Goal: Task Accomplishment & Management: Complete application form

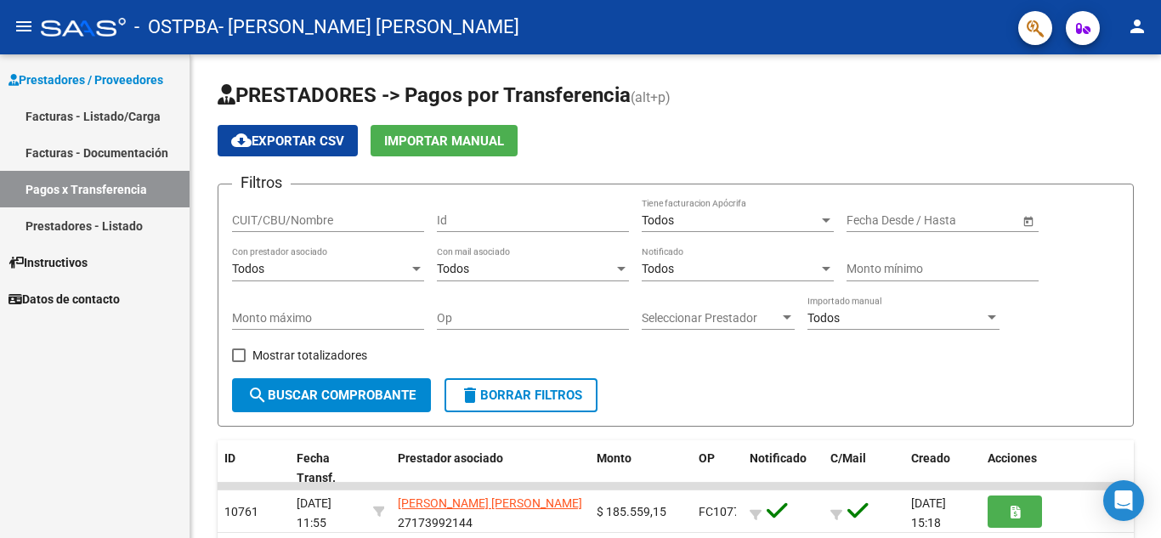
click at [71, 119] on link "Facturas - Listado/Carga" at bounding box center [94, 116] width 189 height 37
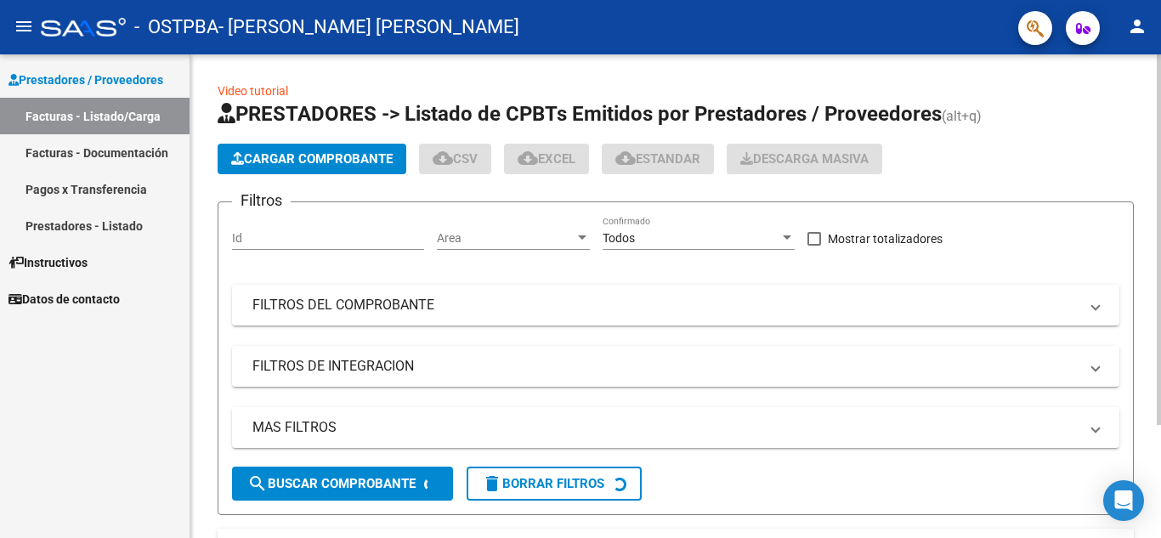
click at [254, 160] on span "Cargar Comprobante" at bounding box center [311, 158] width 161 height 15
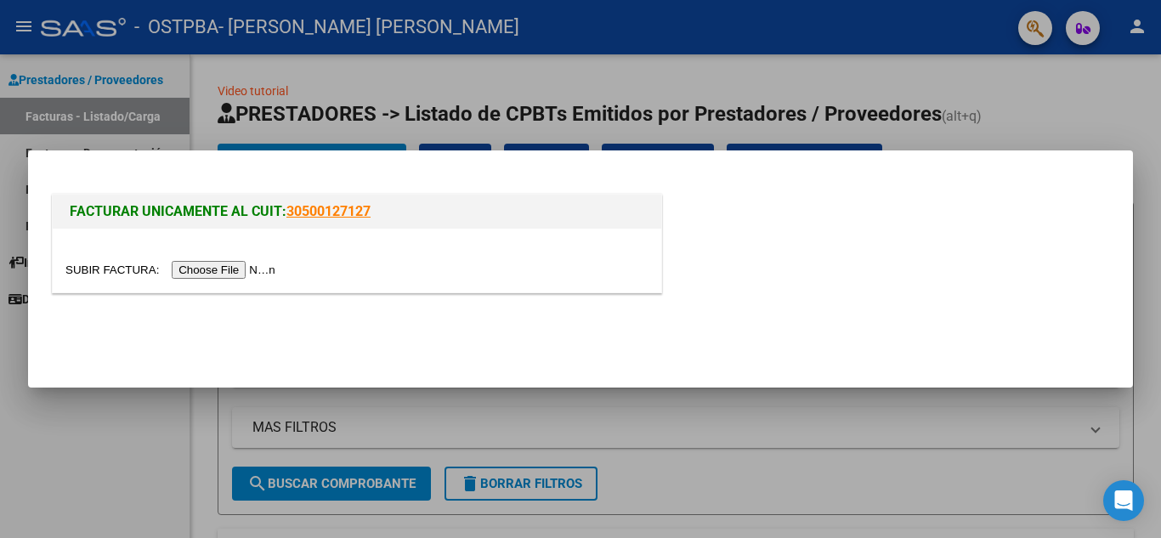
click at [252, 268] on input "file" at bounding box center [172, 270] width 215 height 18
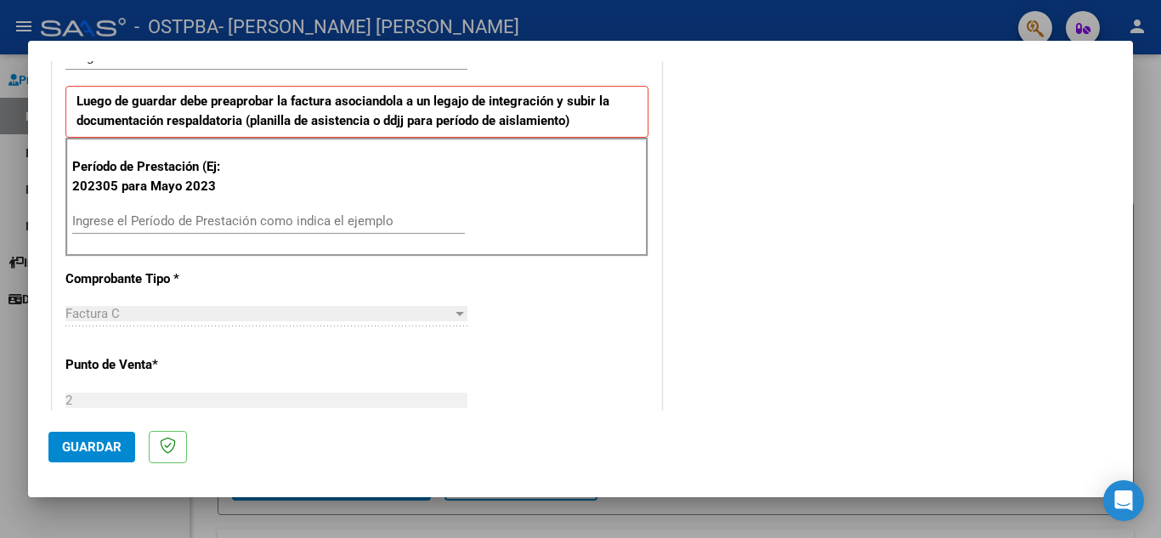
scroll to position [510, 0]
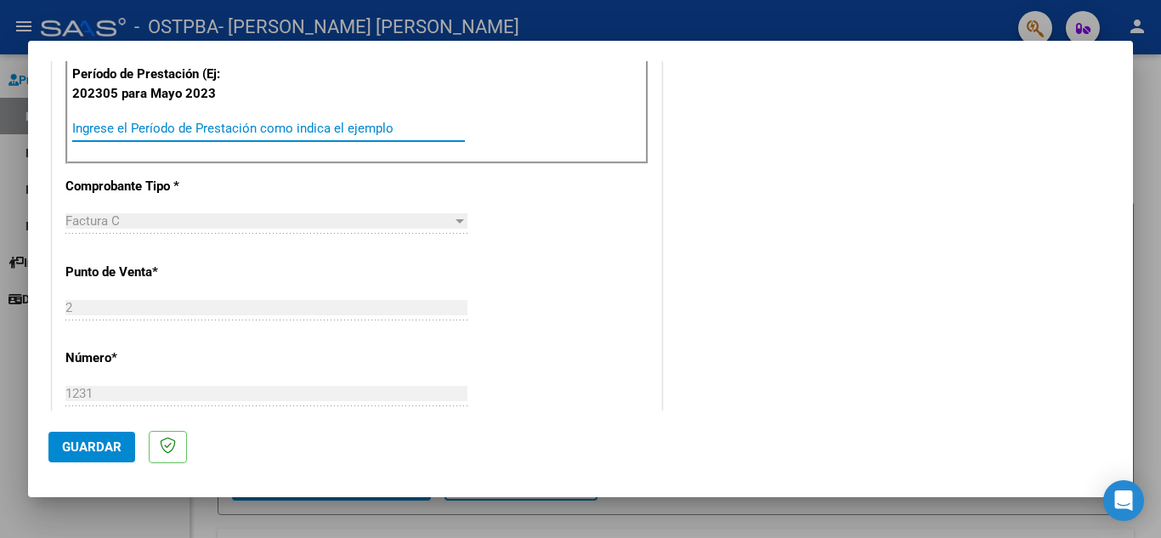
click at [257, 130] on input "Ingrese el Período de Prestación como indica el ejemplo" at bounding box center [268, 128] width 393 height 15
type input "202507"
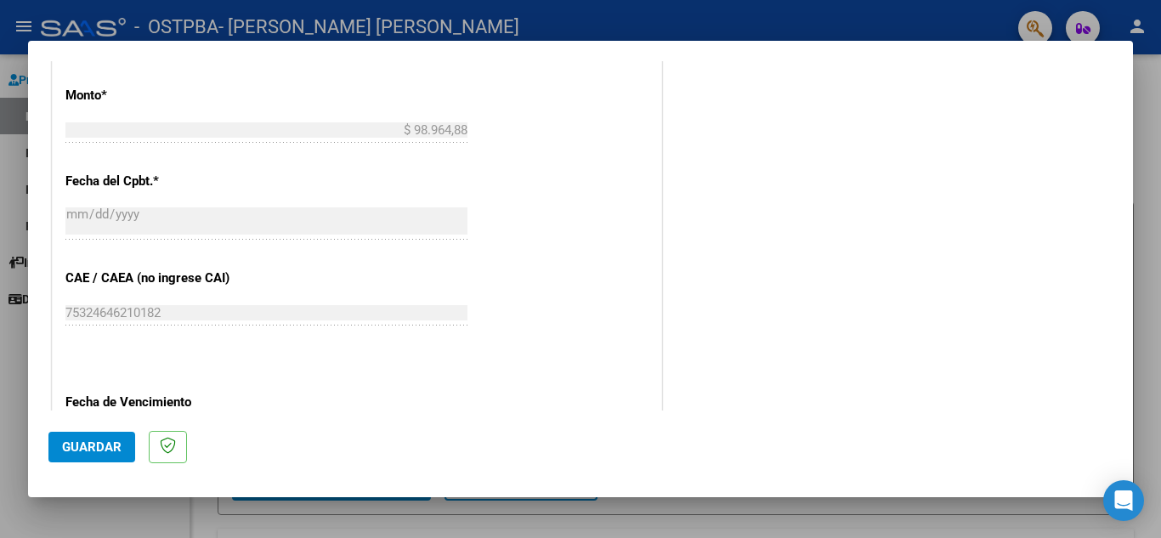
scroll to position [774, 0]
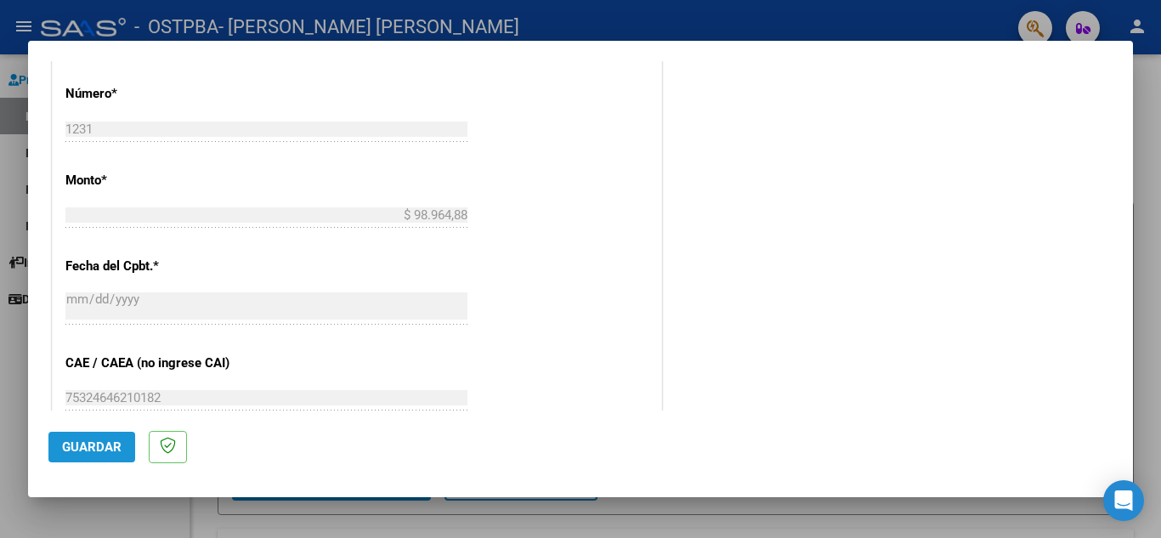
click at [97, 441] on span "Guardar" at bounding box center [91, 446] width 59 height 15
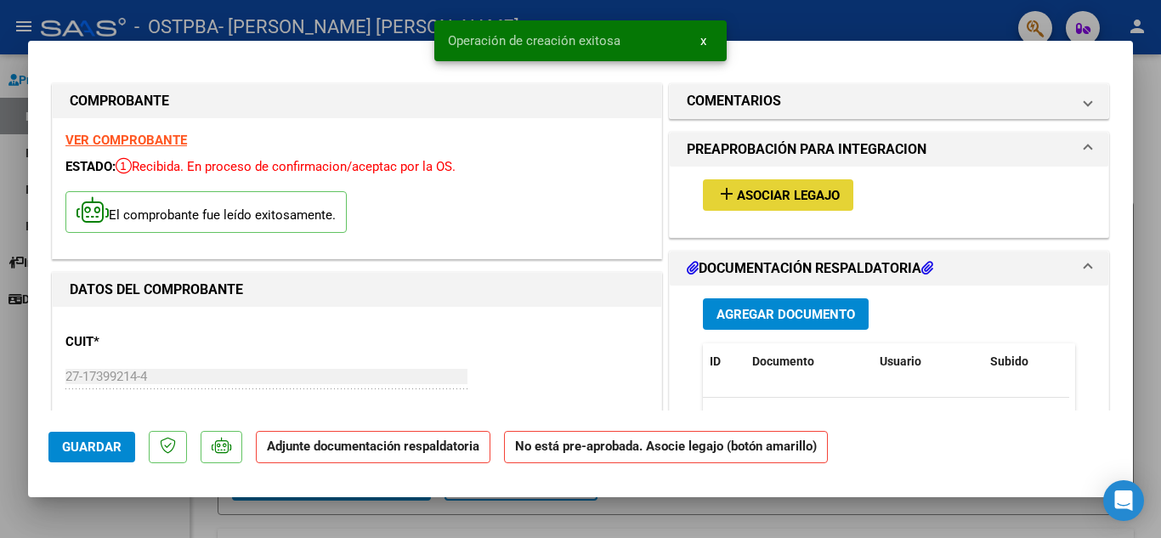
click at [792, 198] on span "Asociar Legajo" at bounding box center [788, 195] width 103 height 15
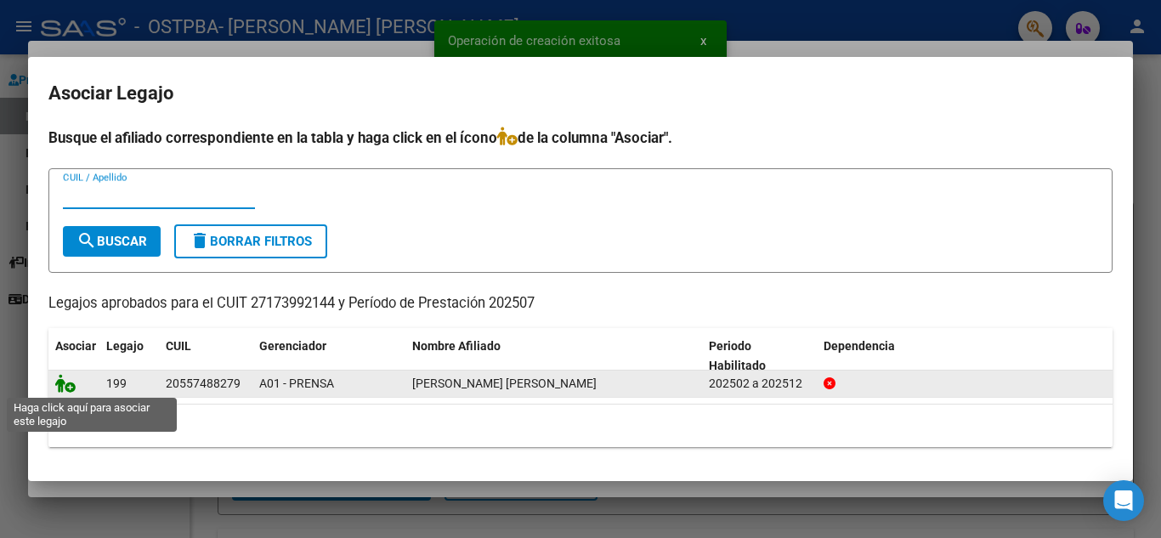
click at [72, 387] on icon at bounding box center [65, 383] width 20 height 19
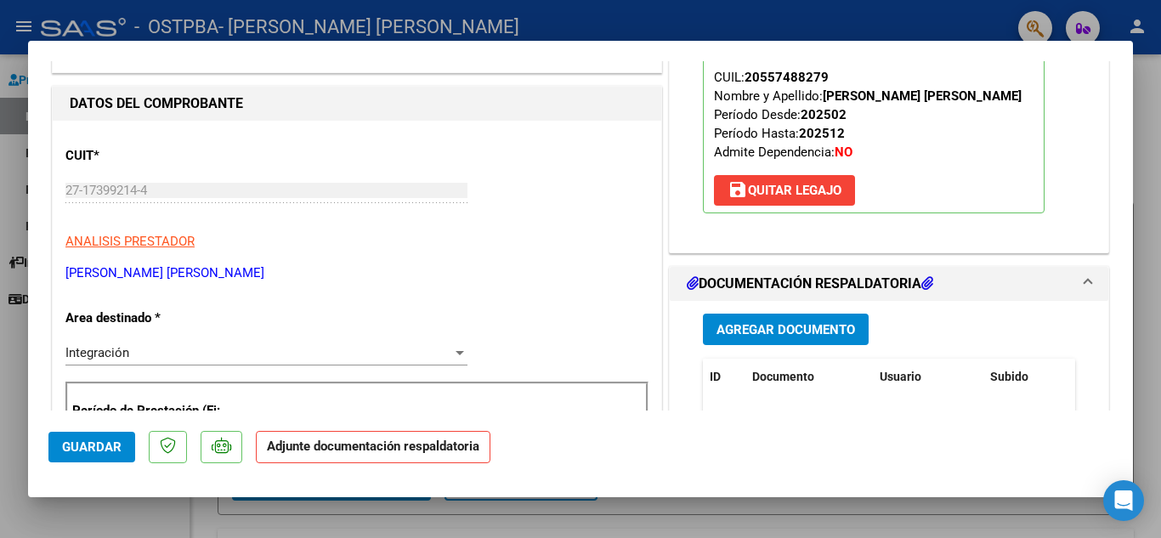
scroll to position [255, 0]
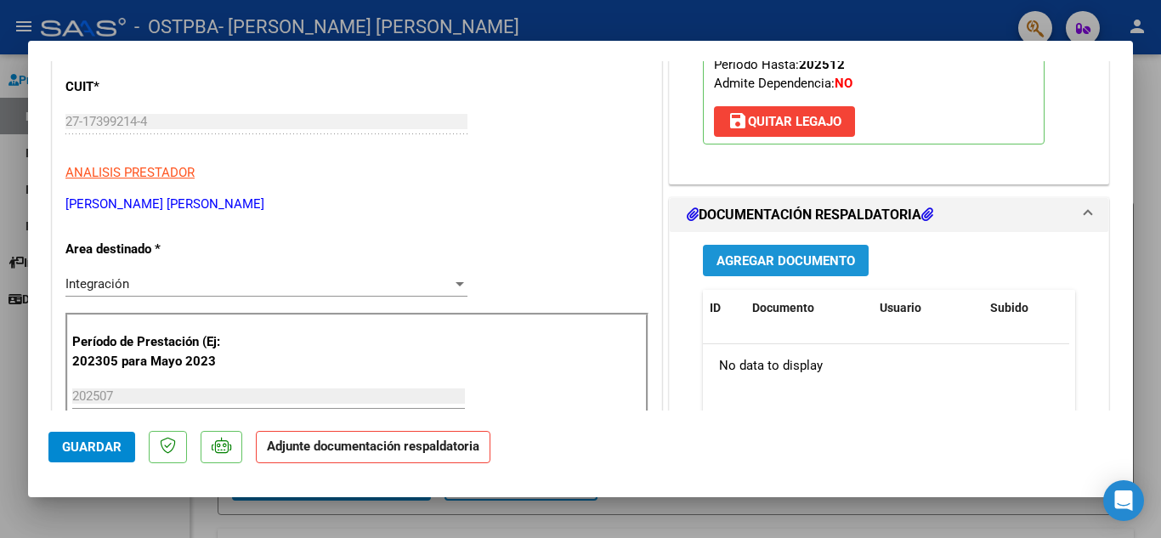
click at [731, 255] on span "Agregar Documento" at bounding box center [785, 260] width 138 height 15
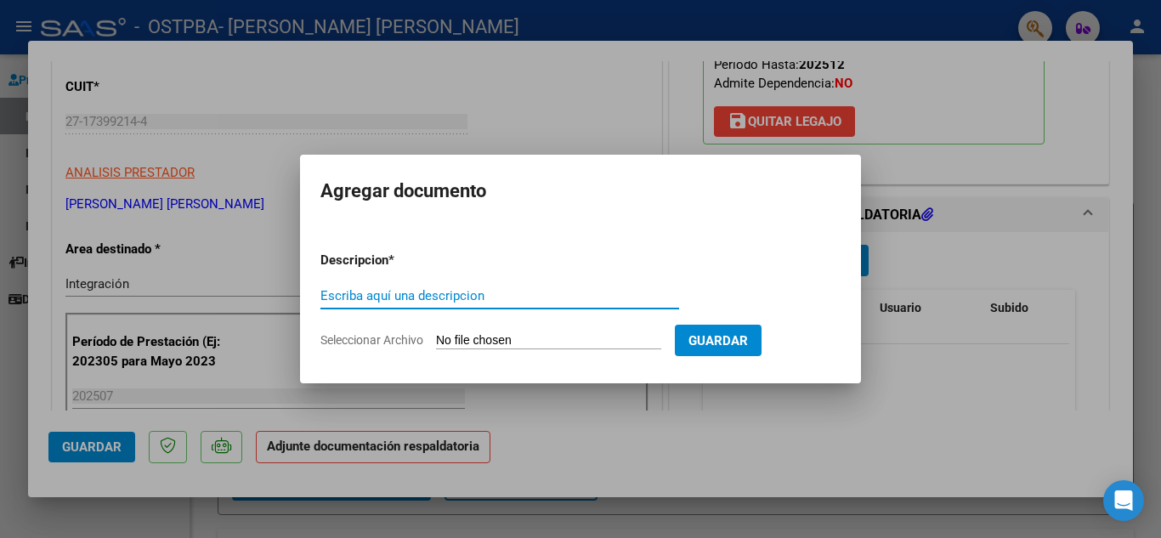
click at [473, 293] on input "Escriba aquí una descripcion" at bounding box center [499, 295] width 359 height 15
type input "Planilla de asistencia"
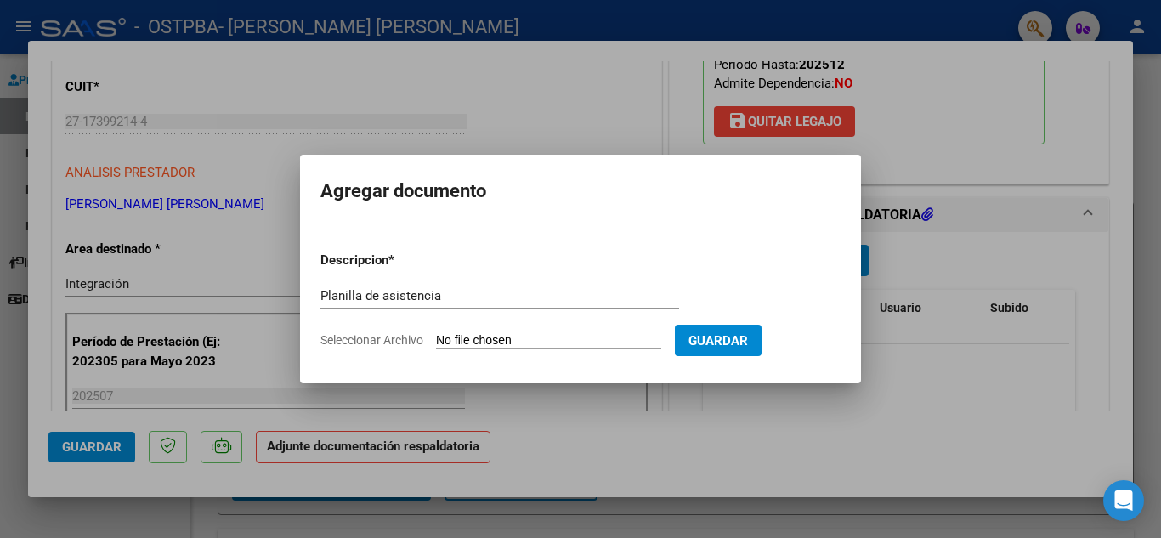
click at [547, 333] on input "Seleccionar Archivo" at bounding box center [548, 341] width 225 height 16
type input "C:\fakepath\7 P Asist BunoP Julio2025.pdf"
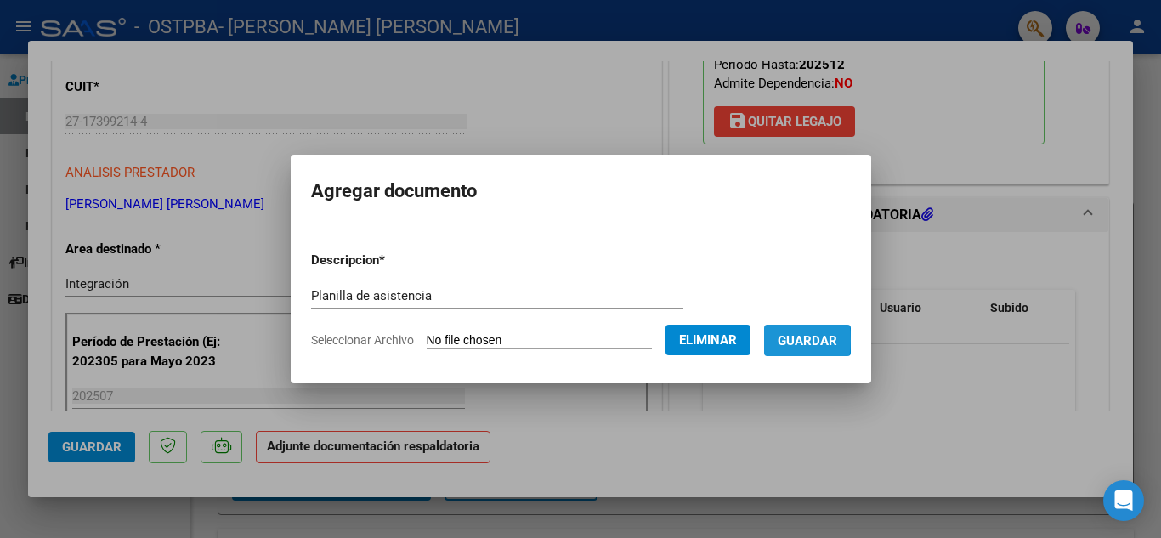
click at [787, 340] on button "Guardar" at bounding box center [807, 340] width 87 height 31
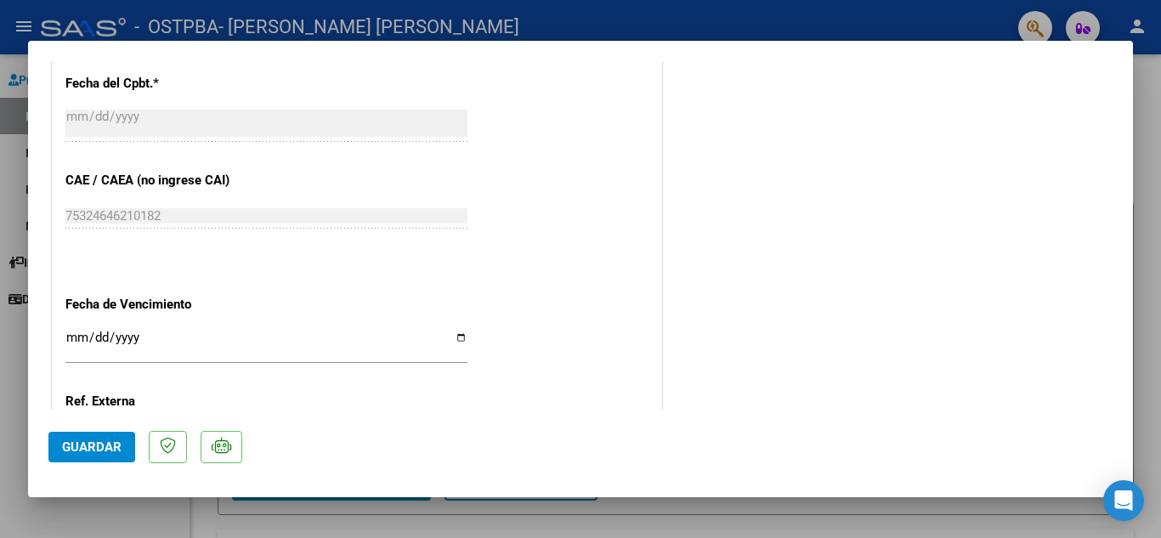
scroll to position [1020, 0]
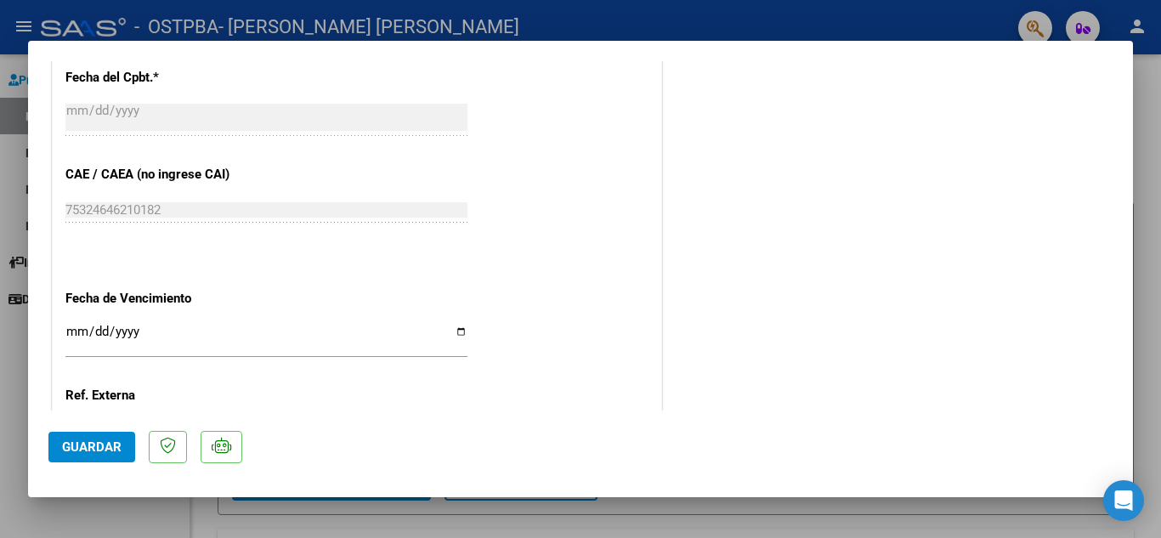
click at [115, 438] on button "Guardar" at bounding box center [91, 447] width 87 height 31
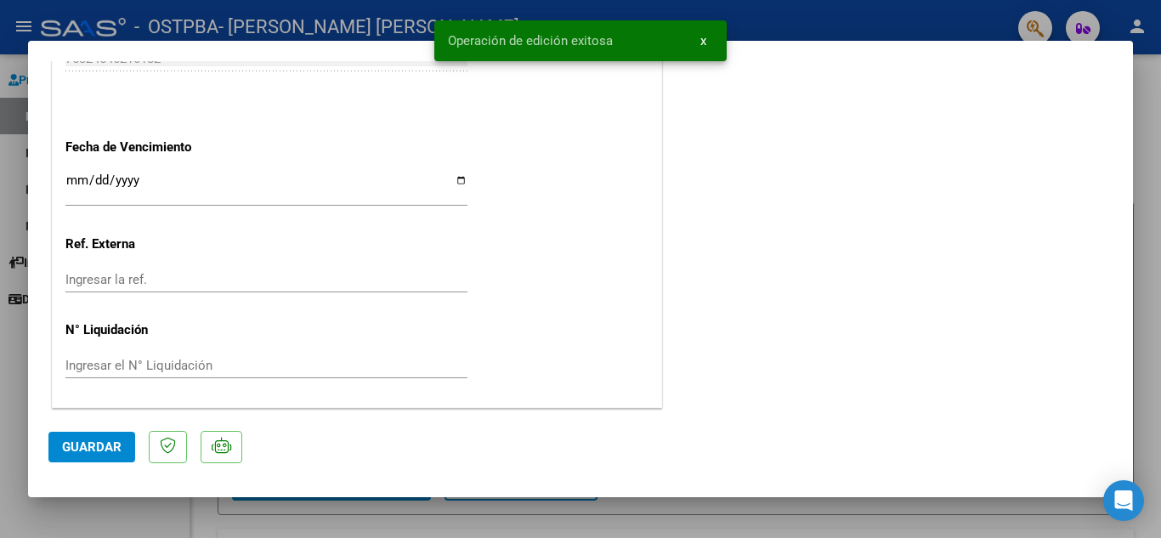
scroll to position [1172, 0]
click at [96, 447] on span "Guardar" at bounding box center [91, 446] width 59 height 15
drag, startPoint x: 112, startPoint y: 507, endPoint x: 128, endPoint y: 503, distance: 16.7
click at [116, 507] on div at bounding box center [580, 269] width 1161 height 538
type input "$ 0,00"
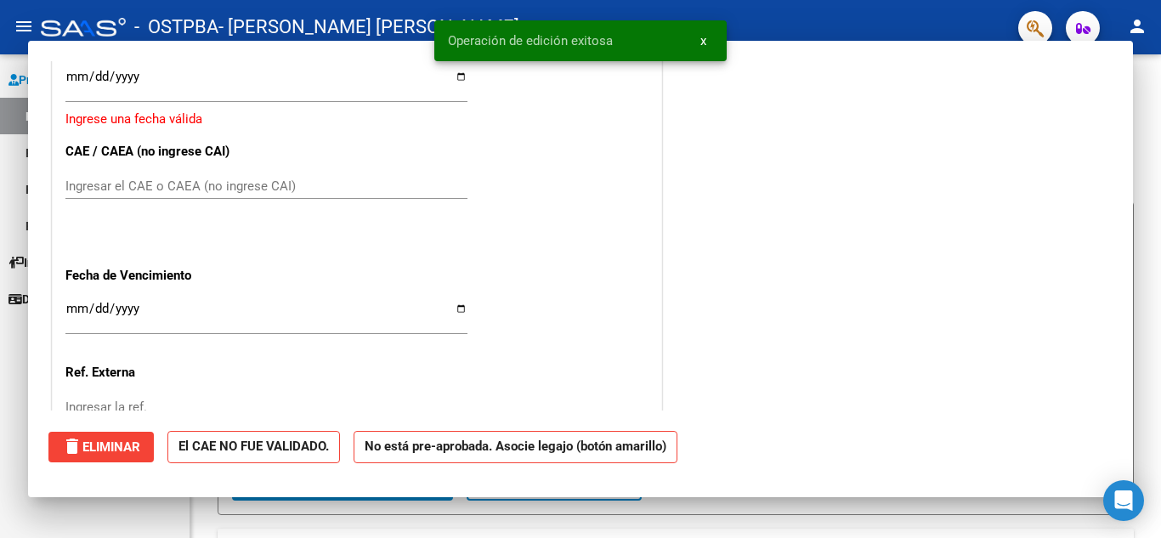
scroll to position [1301, 0]
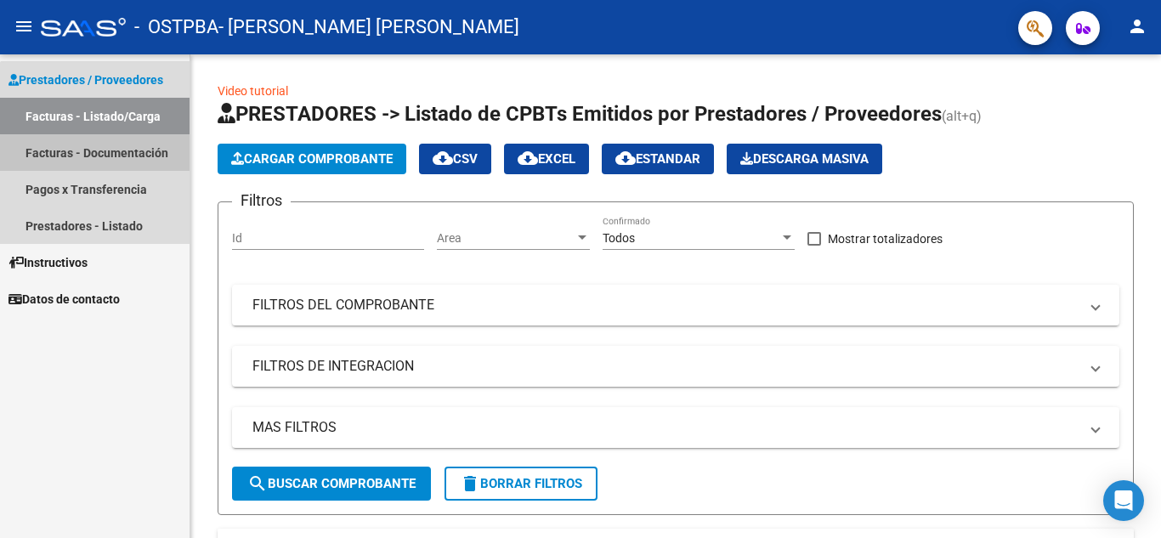
click at [115, 154] on link "Facturas - Documentación" at bounding box center [94, 152] width 189 height 37
